Goal: Transaction & Acquisition: Book appointment/travel/reservation

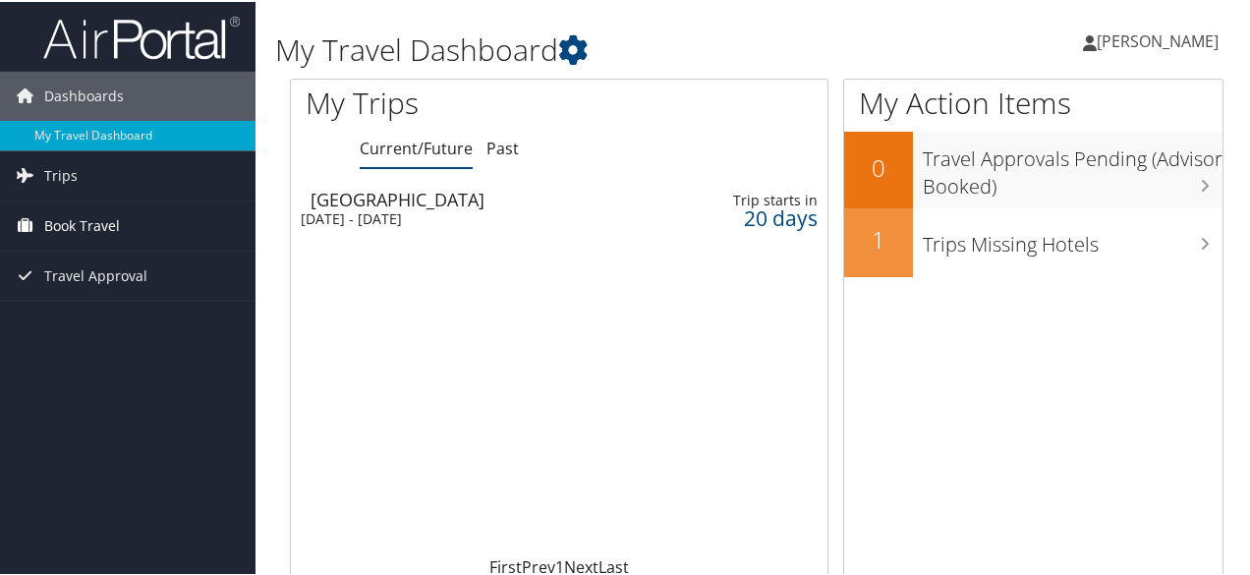
click at [118, 229] on span "Book Travel" at bounding box center [82, 223] width 76 height 49
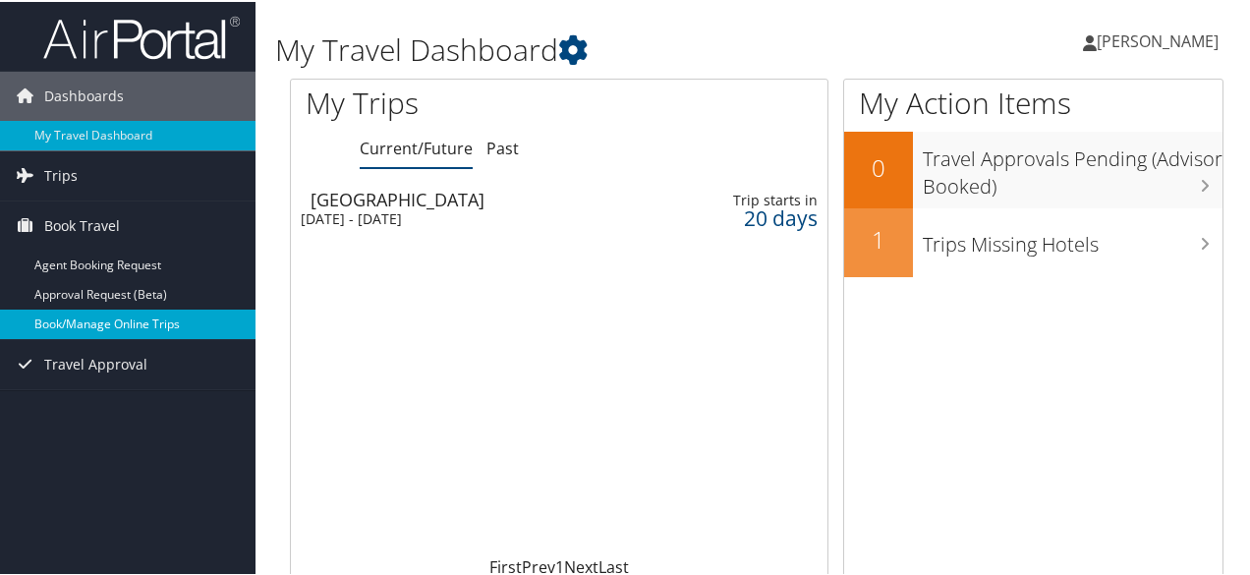
click at [98, 323] on link "Book/Manage Online Trips" at bounding box center [127, 321] width 255 height 29
click at [92, 313] on link "Book/Manage Online Trips" at bounding box center [127, 321] width 255 height 29
click at [83, 329] on link "Book/Manage Online Trips" at bounding box center [127, 321] width 255 height 29
